Goal: Find specific page/section: Find specific page/section

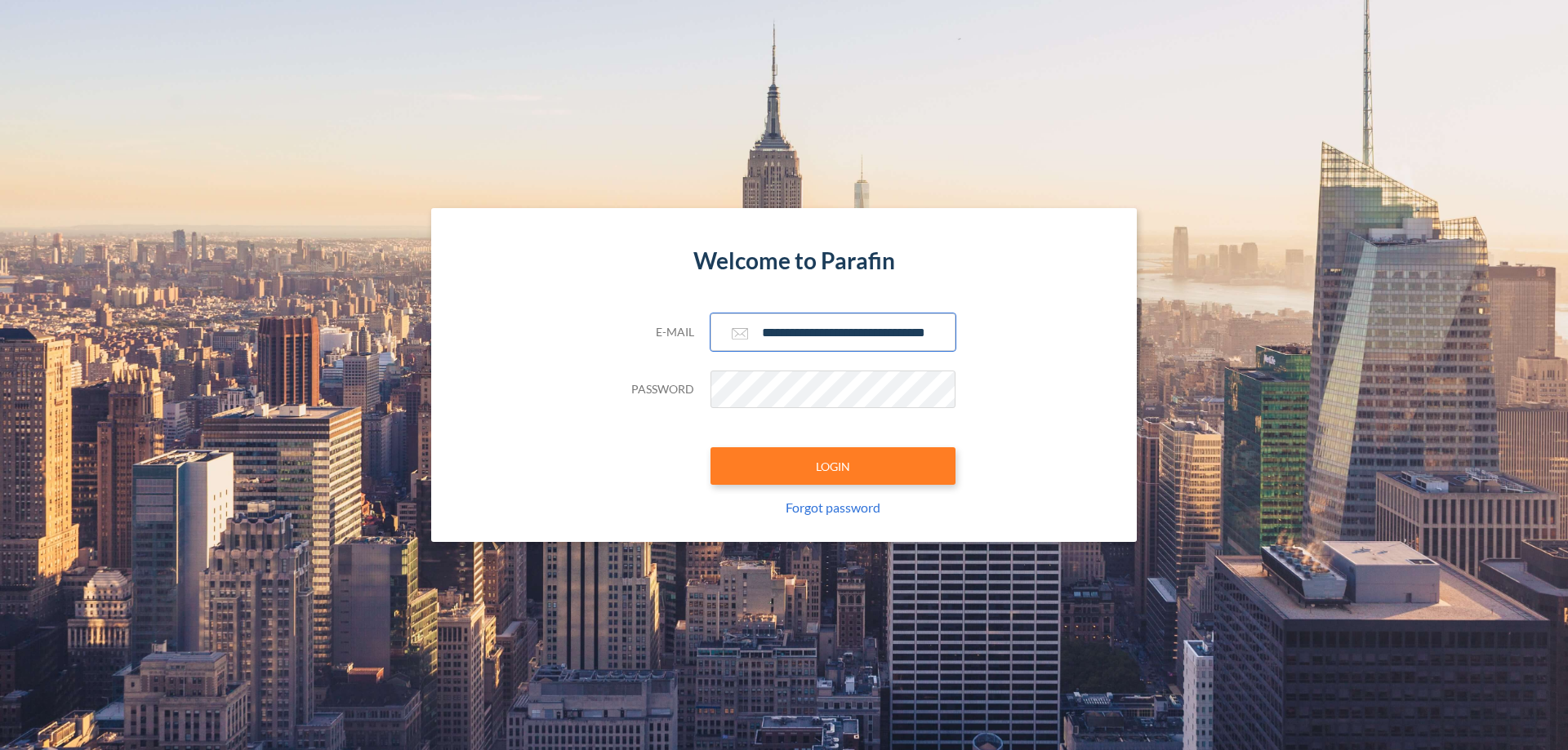
type input "**********"
click at [833, 466] on button "LOGIN" at bounding box center [833, 466] width 245 height 38
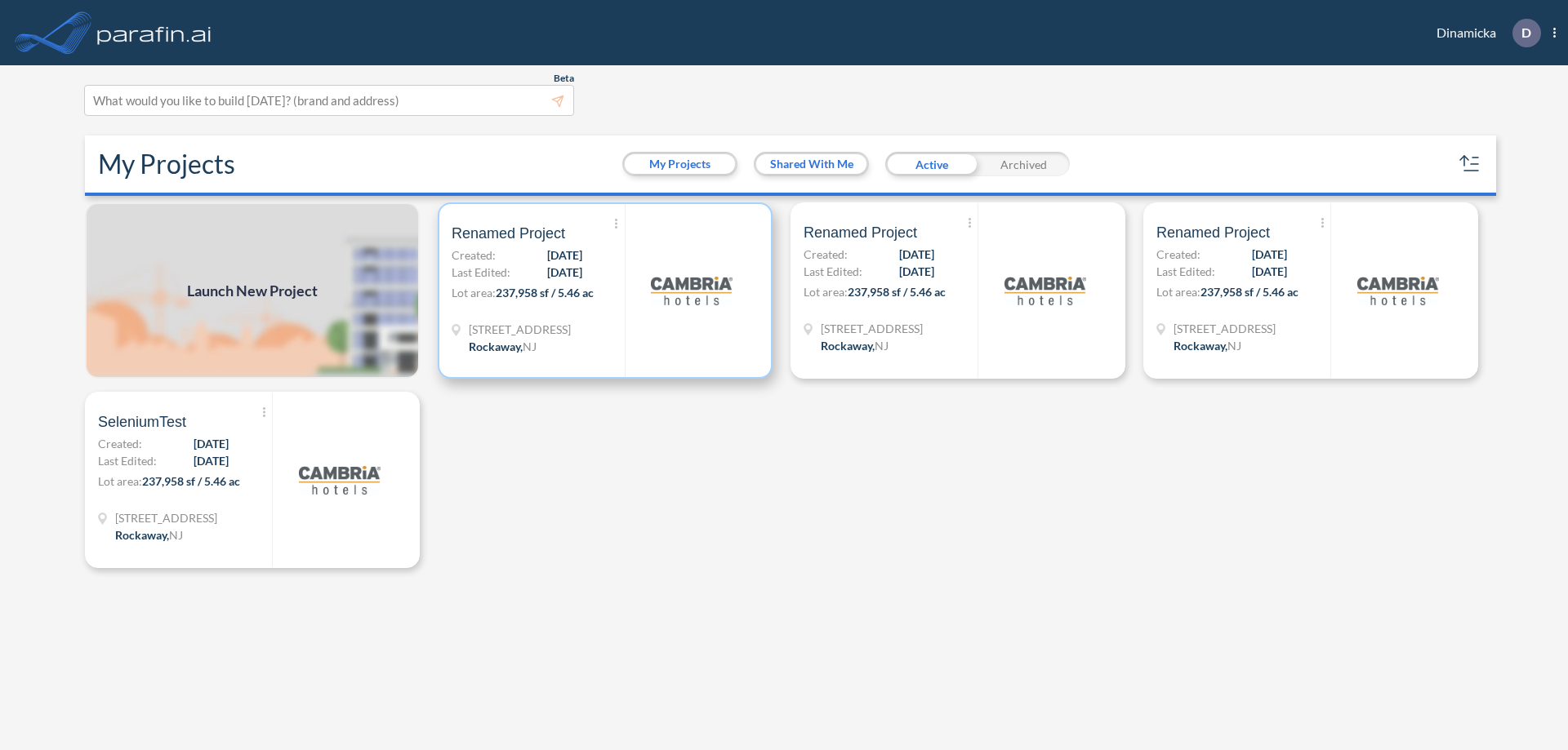
scroll to position [4, 0]
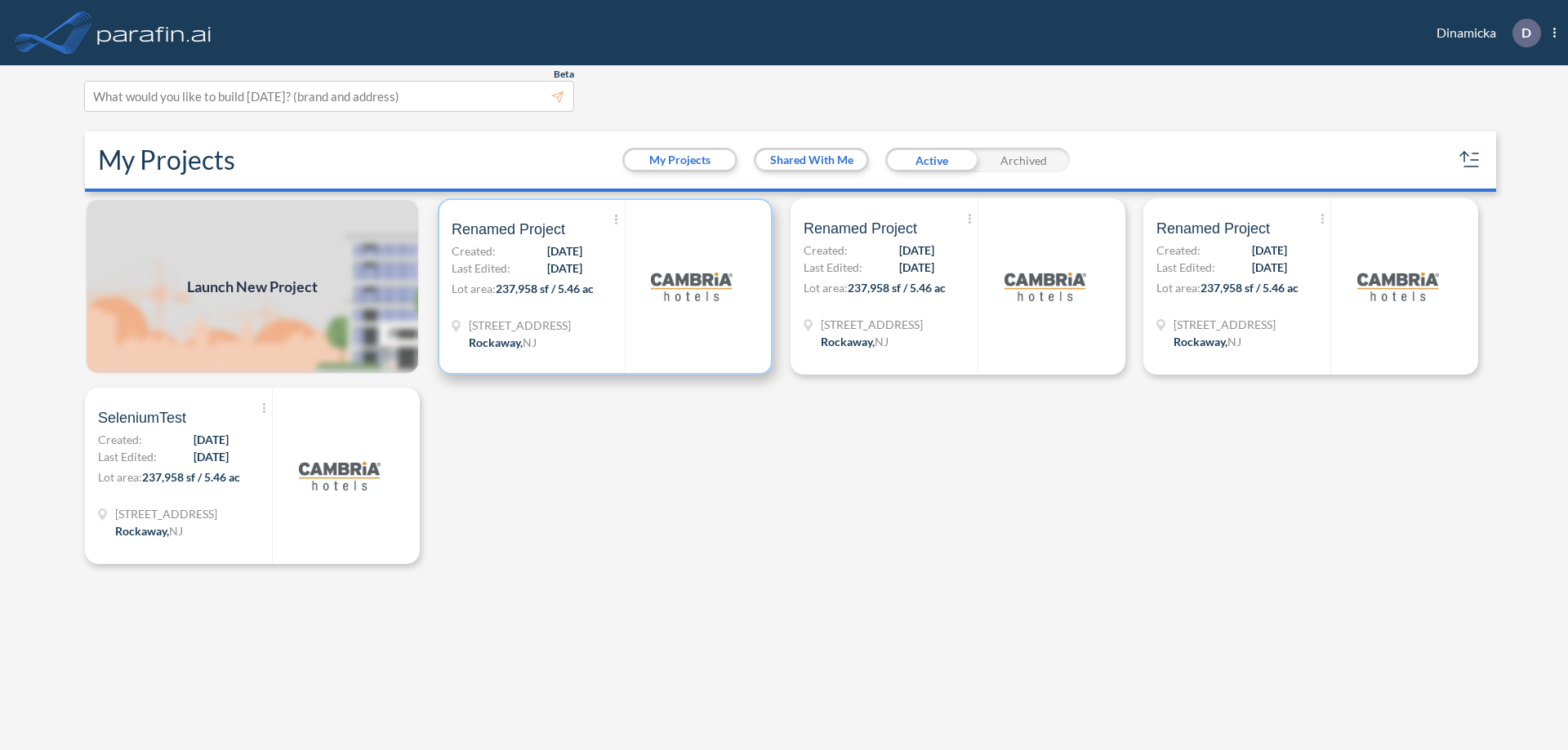
click at [605, 287] on p "Lot area: 237,958 sf / 5.46 ac" at bounding box center [539, 292] width 173 height 23
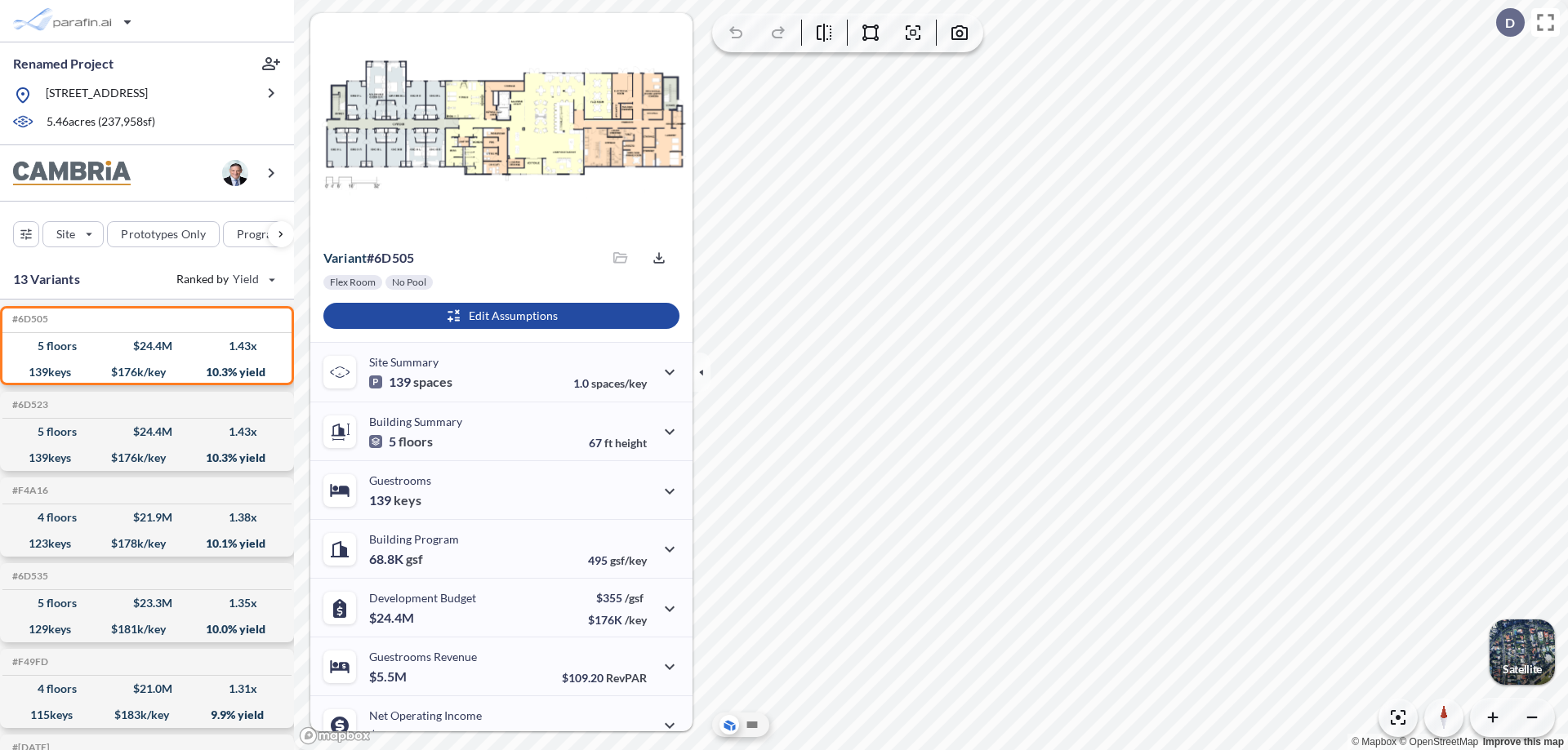
scroll to position [82, 0]
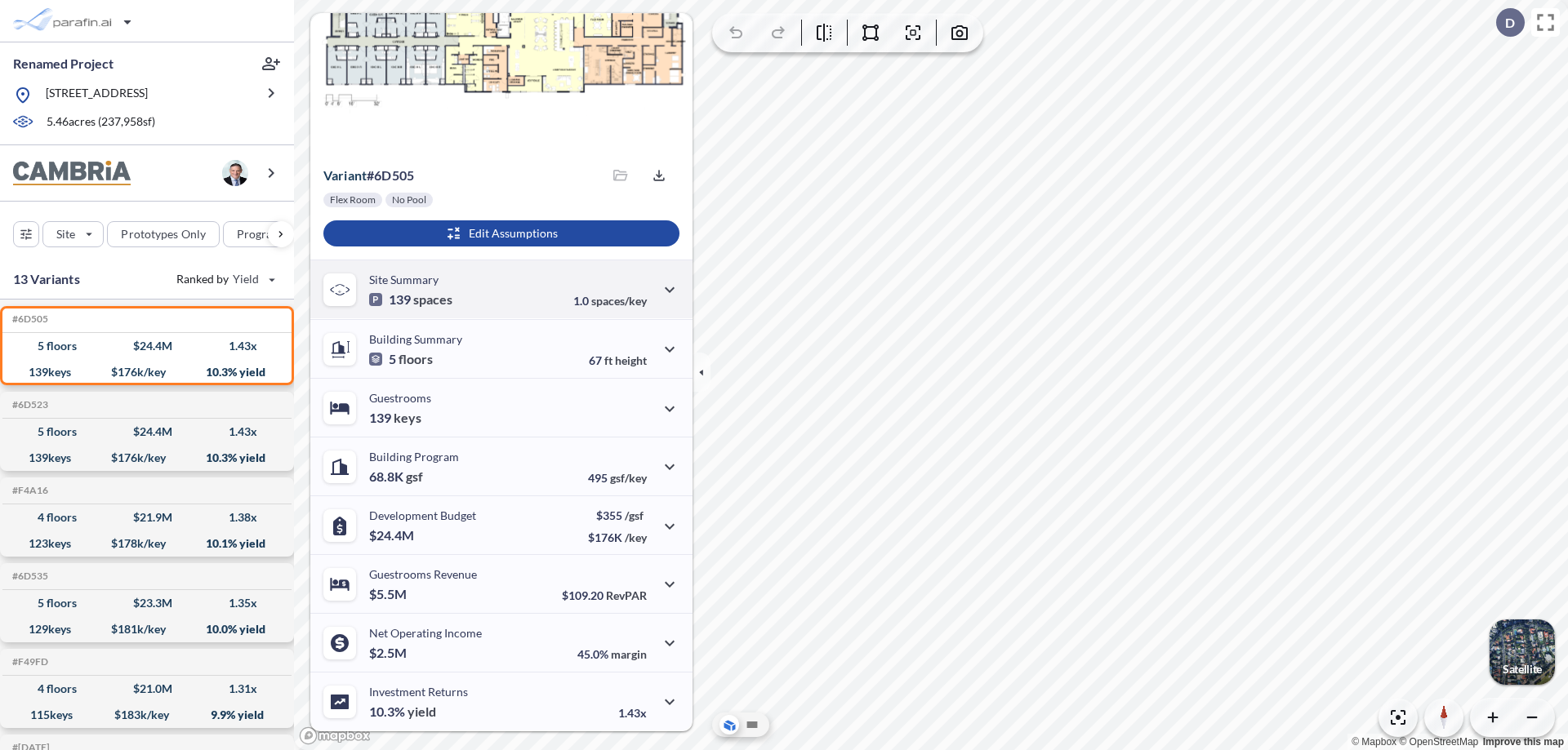
click at [498, 289] on div "Site Summary 139 spaces 1.0 spaces/key" at bounding box center [501, 288] width 382 height 59
